Goal: Check status: Check status

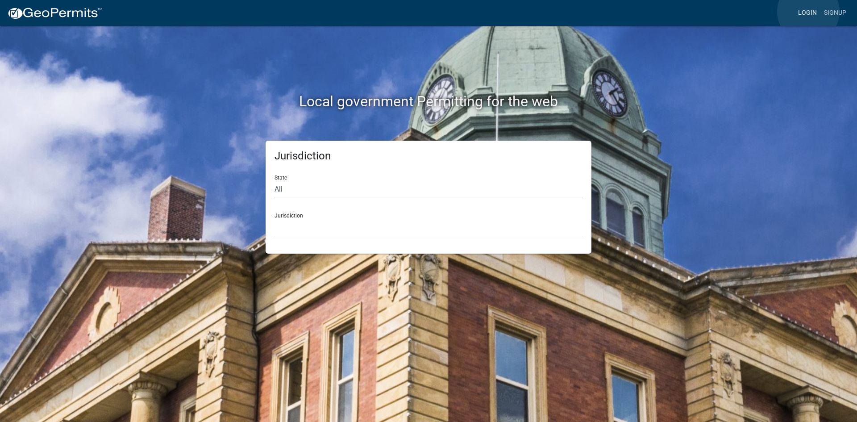
click at [809, 12] on link "Login" at bounding box center [808, 12] width 26 height 17
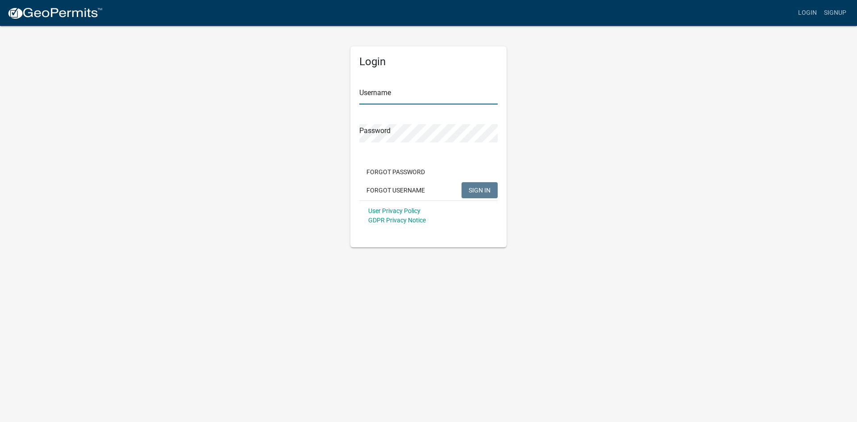
click at [416, 91] on input "Username" at bounding box center [428, 95] width 138 height 18
type input "KSKgeopermits"
click at [462, 182] on button "SIGN IN" at bounding box center [480, 190] width 36 height 16
click at [490, 189] on span "SIGN IN" at bounding box center [480, 189] width 22 height 7
click at [358, 132] on div "Login Username KSKgeopermits Password Forgot Password Forgot Username SIGN IN U…" at bounding box center [428, 146] width 156 height 201
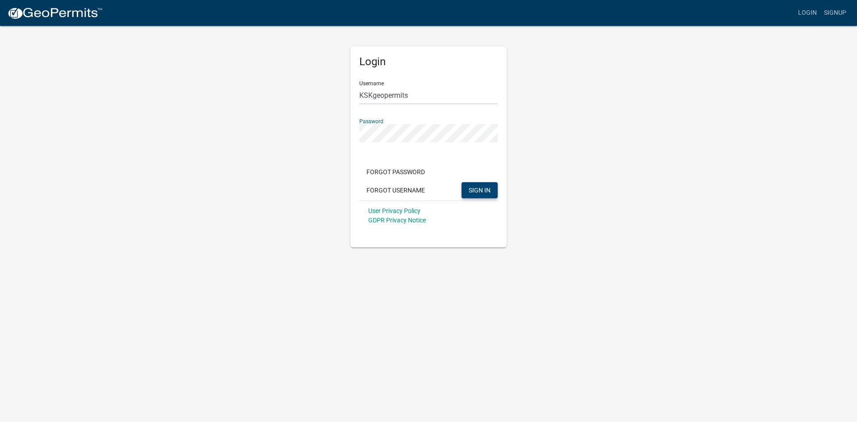
click at [462, 182] on button "SIGN IN" at bounding box center [480, 190] width 36 height 16
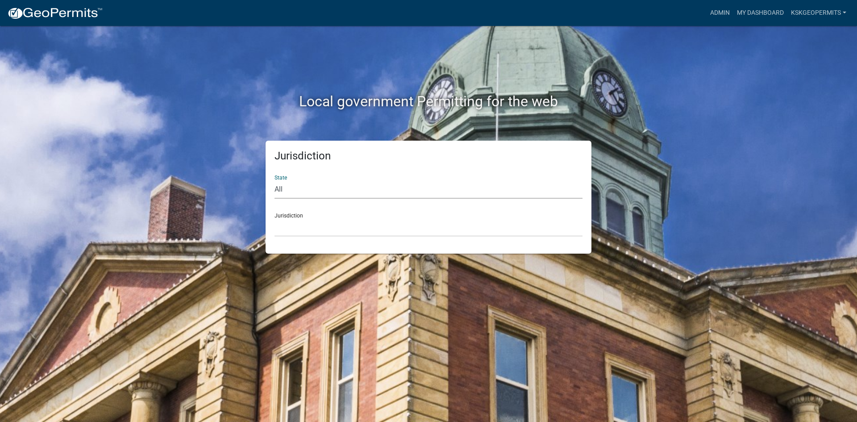
click at [293, 192] on select "All [US_STATE] [US_STATE] [US_STATE] [US_STATE] [US_STATE] [US_STATE] [US_STATE…" at bounding box center [429, 189] width 308 height 18
select select "[US_STATE]"
click at [275, 180] on select "All [US_STATE] [US_STATE] [US_STATE] [US_STATE] [US_STATE] [US_STATE] [US_STATE…" at bounding box center [429, 189] width 308 height 18
click at [292, 227] on select "City of [GEOGRAPHIC_DATA], [US_STATE] City of [GEOGRAPHIC_DATA], [US_STATE] Cit…" at bounding box center [429, 227] width 308 height 18
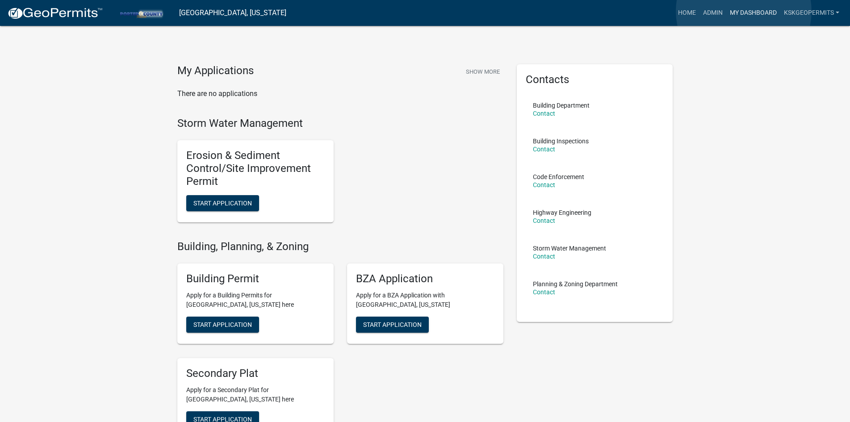
click at [744, 11] on link "My Dashboard" at bounding box center [753, 12] width 54 height 17
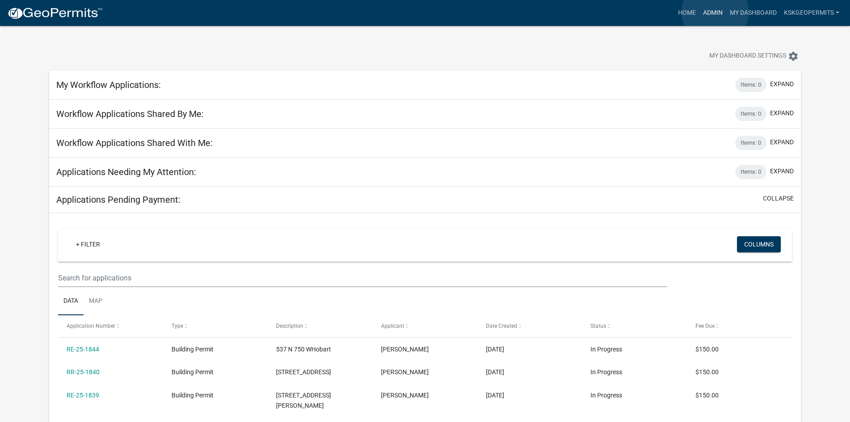
click at [715, 12] on link "Admin" at bounding box center [712, 12] width 27 height 17
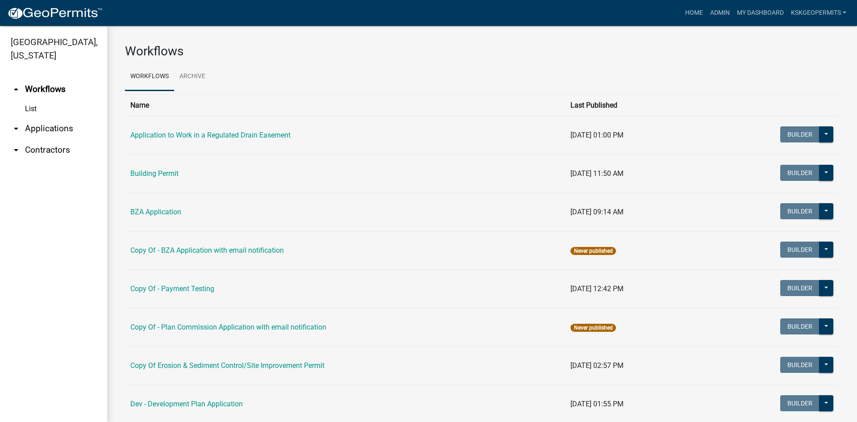
click at [30, 100] on link "List" at bounding box center [53, 109] width 107 height 18
click at [31, 100] on link "List" at bounding box center [53, 109] width 107 height 18
click at [159, 173] on link "Building Permit" at bounding box center [154, 173] width 48 height 8
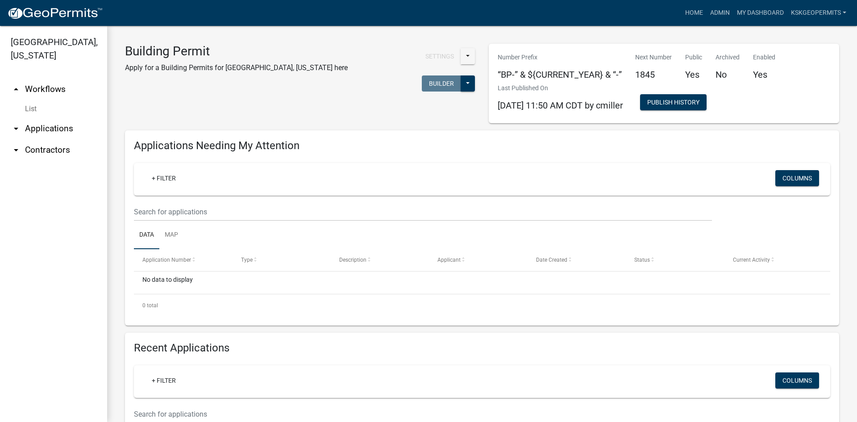
click at [29, 100] on link "List" at bounding box center [53, 109] width 107 height 18
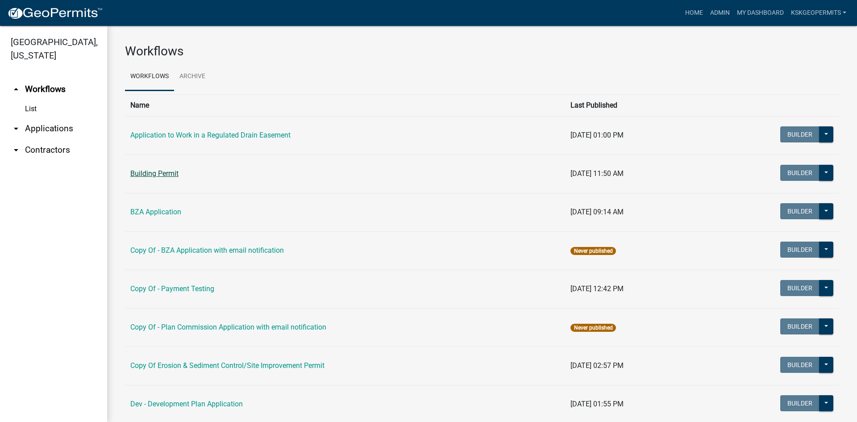
click at [156, 172] on link "Building Permit" at bounding box center [154, 173] width 48 height 8
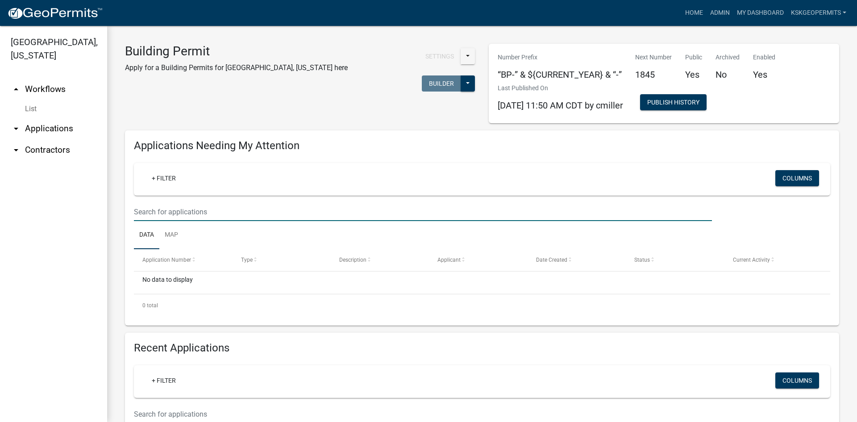
click at [170, 212] on input "text" at bounding box center [423, 212] width 578 height 18
type input "as-25-1632"
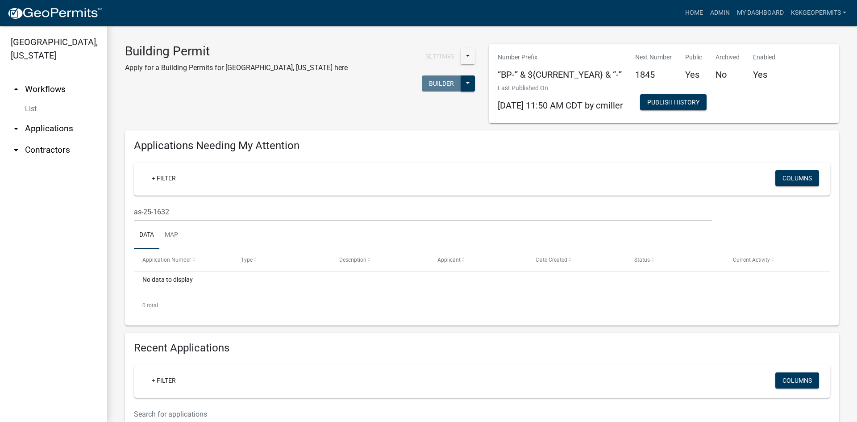
click at [41, 79] on link "arrow_drop_up Workflows" at bounding box center [53, 89] width 107 height 21
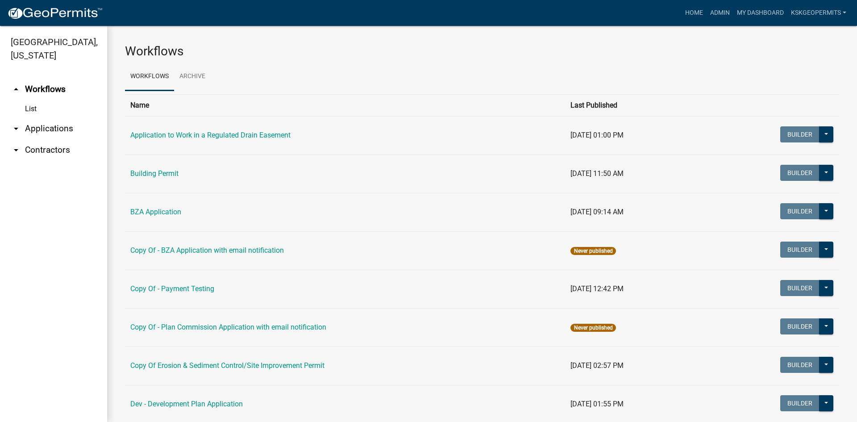
click at [42, 118] on link "arrow_drop_down Applications" at bounding box center [53, 128] width 107 height 21
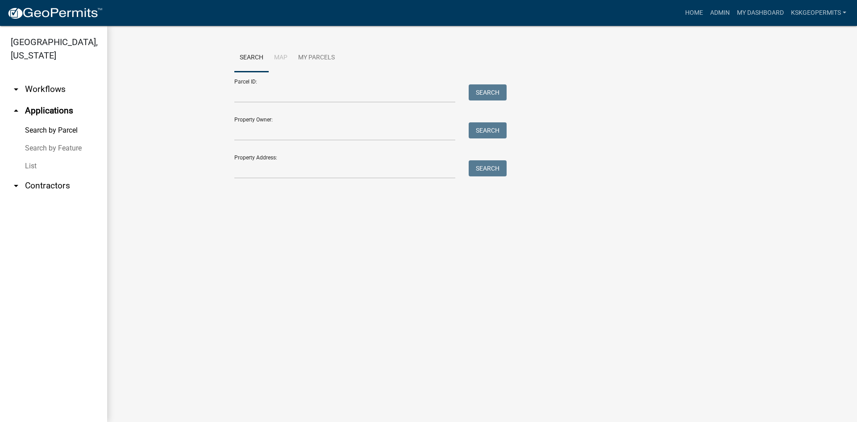
click at [31, 157] on link "List" at bounding box center [53, 166] width 107 height 18
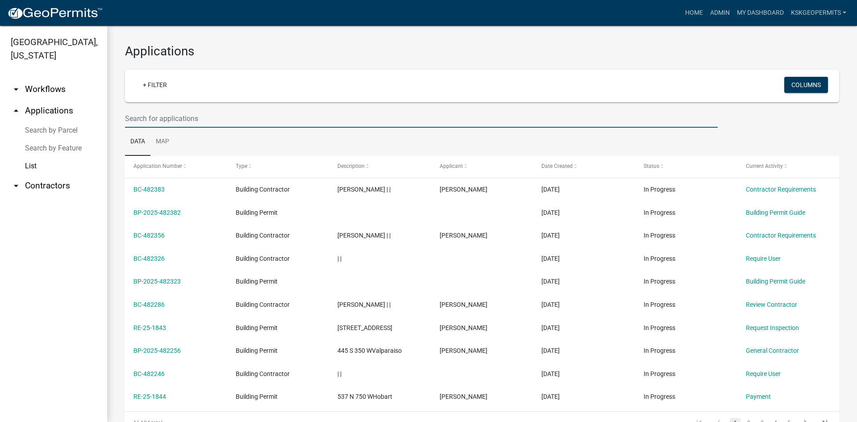
click at [150, 117] on input "text" at bounding box center [421, 118] width 593 height 18
type input "as-25-1632"
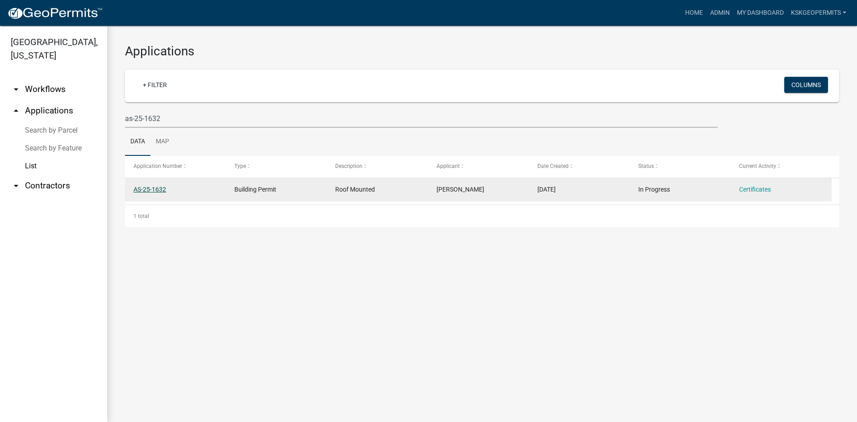
click at [152, 188] on link "AS-25-1632" at bounding box center [149, 189] width 33 height 7
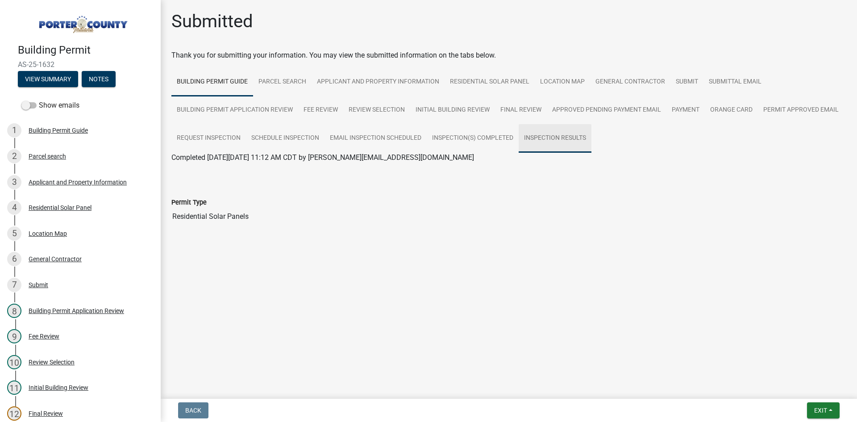
click at [558, 136] on link "Inspection Results" at bounding box center [555, 138] width 73 height 29
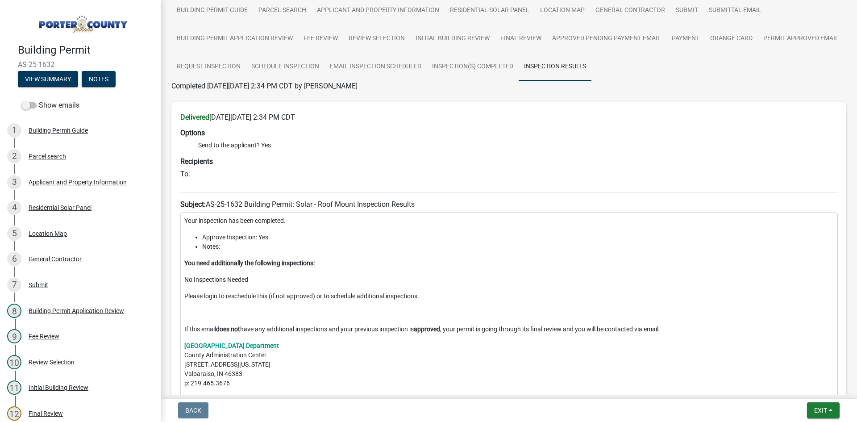
scroll to position [89, 0]
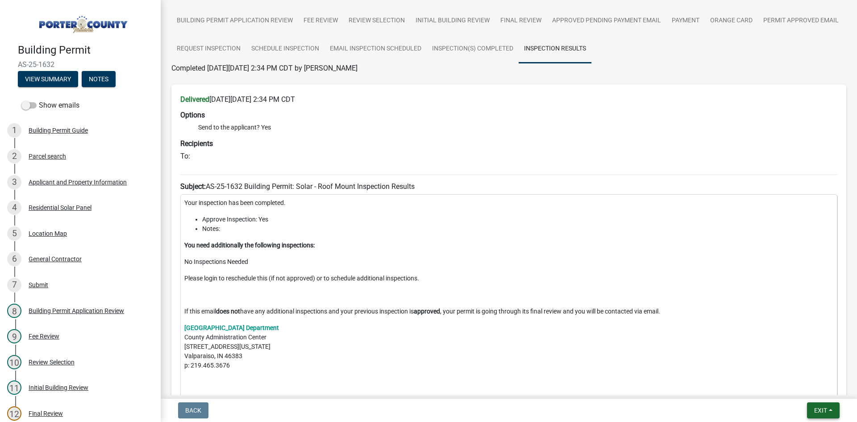
click at [828, 408] on button "Exit" at bounding box center [823, 410] width 33 height 16
click at [821, 408] on span "Exit" at bounding box center [820, 410] width 13 height 7
click at [828, 412] on button "Exit" at bounding box center [823, 410] width 33 height 16
click at [797, 387] on button "Save & Exit" at bounding box center [803, 386] width 71 height 21
